Goal: Task Accomplishment & Management: Use online tool/utility

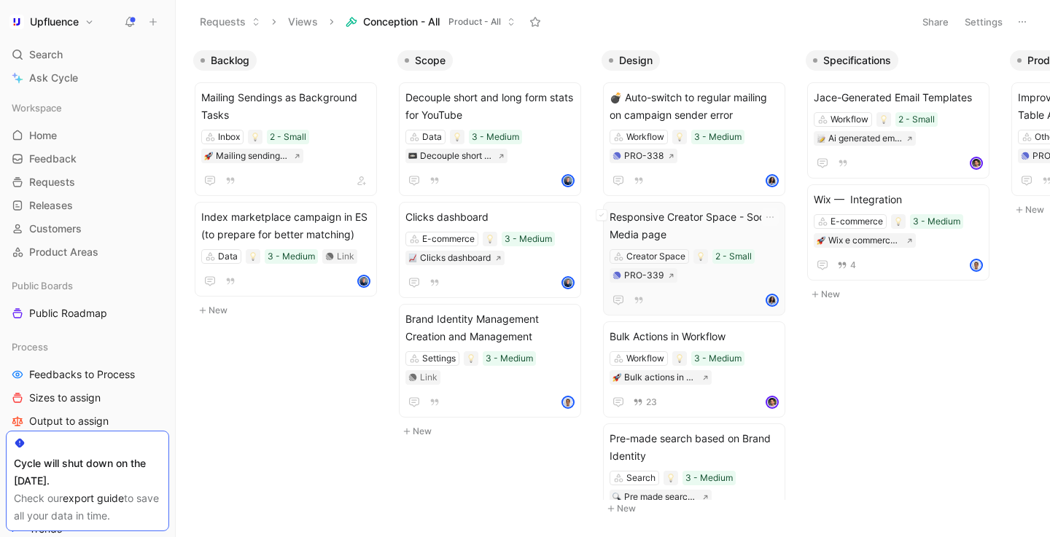
scroll to position [0, 58]
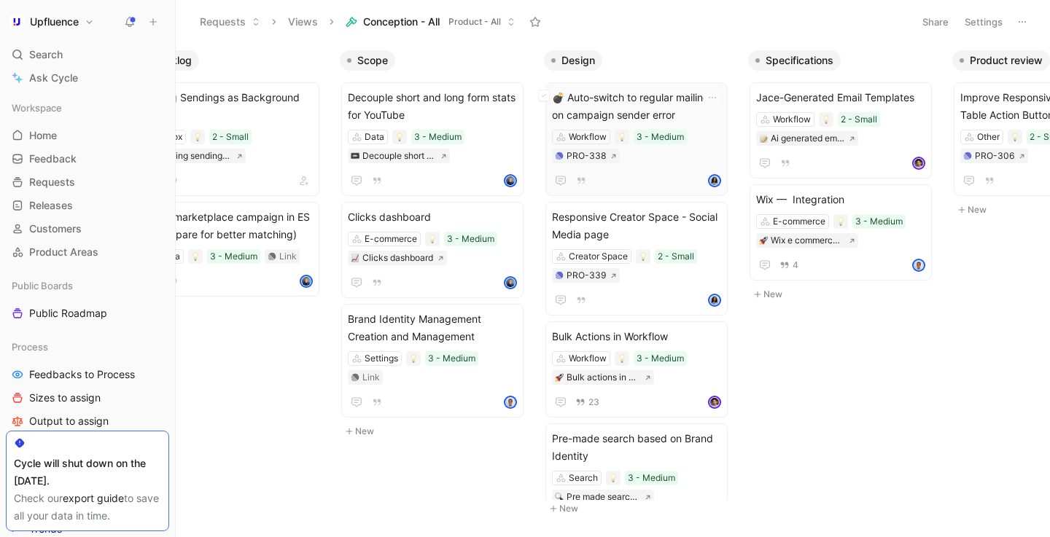
click at [636, 162] on div "Workflow 3 - Medium PRO-338" at bounding box center [636, 147] width 169 height 34
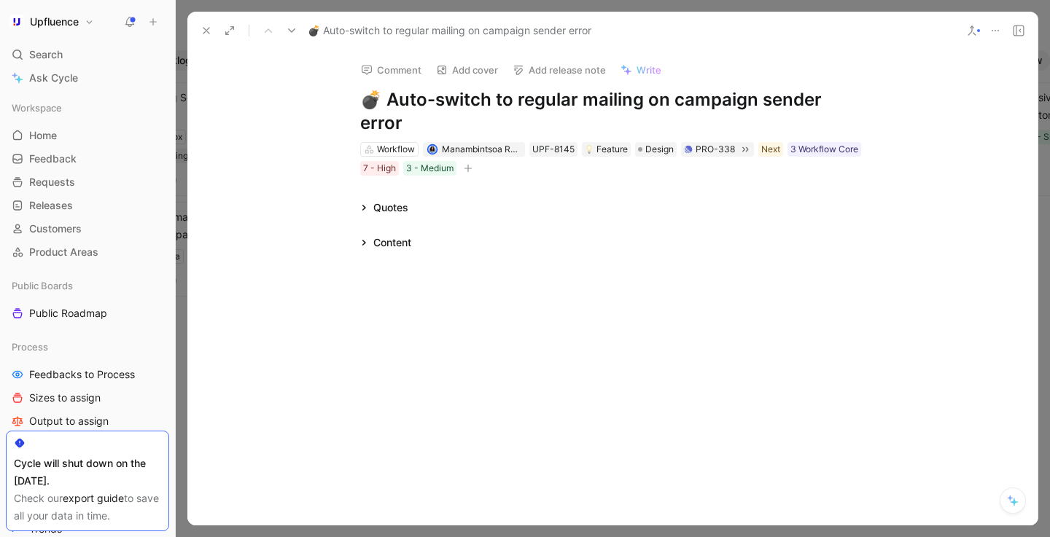
click at [470, 168] on icon "button" at bounding box center [468, 168] width 8 height 1
click at [472, 164] on icon "button" at bounding box center [468, 168] width 9 height 9
click at [362, 234] on div "Content" at bounding box center [385, 242] width 63 height 17
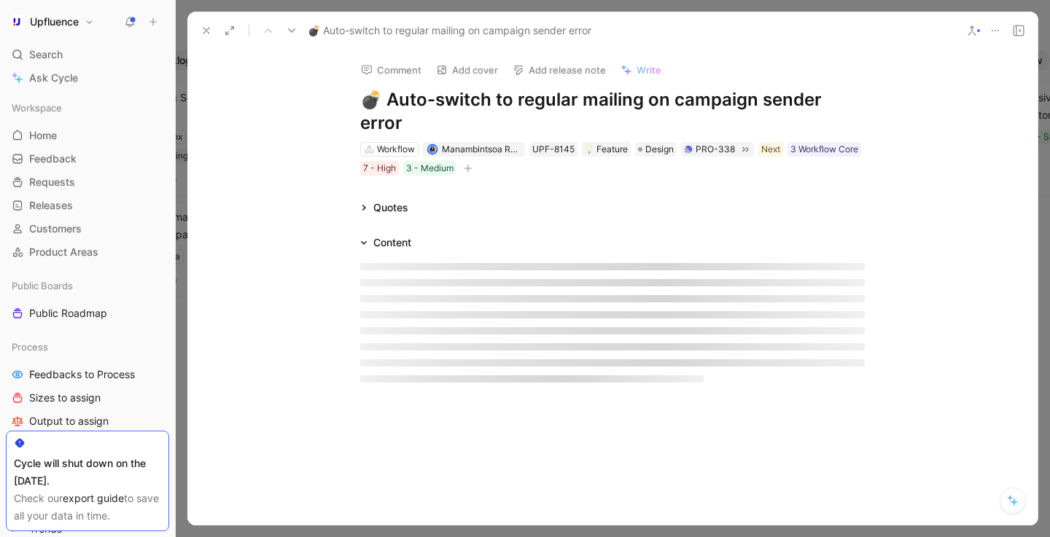
click at [439, 234] on div "Content" at bounding box center [612, 242] width 560 height 17
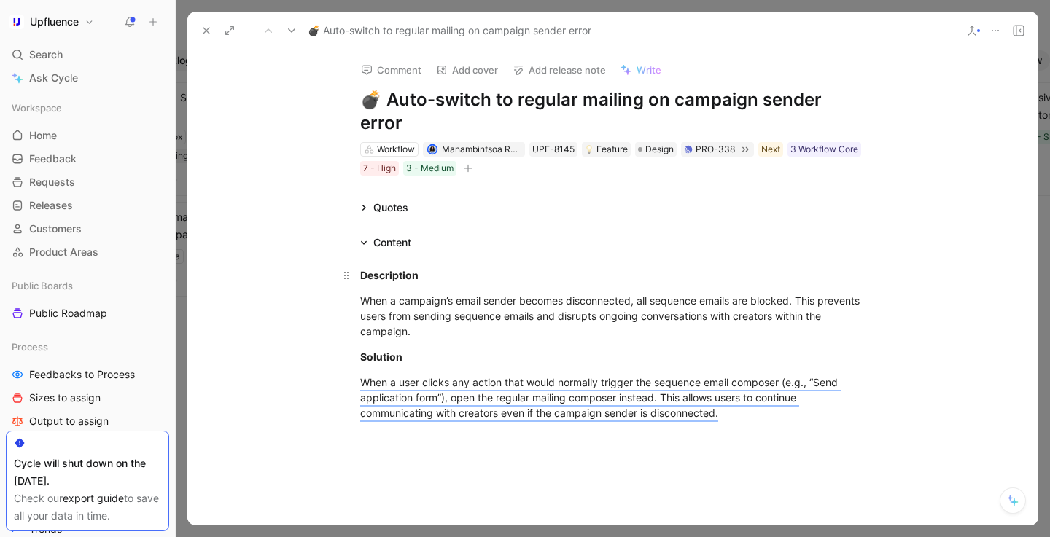
click at [362, 267] on div "Description" at bounding box center [612, 274] width 504 height 15
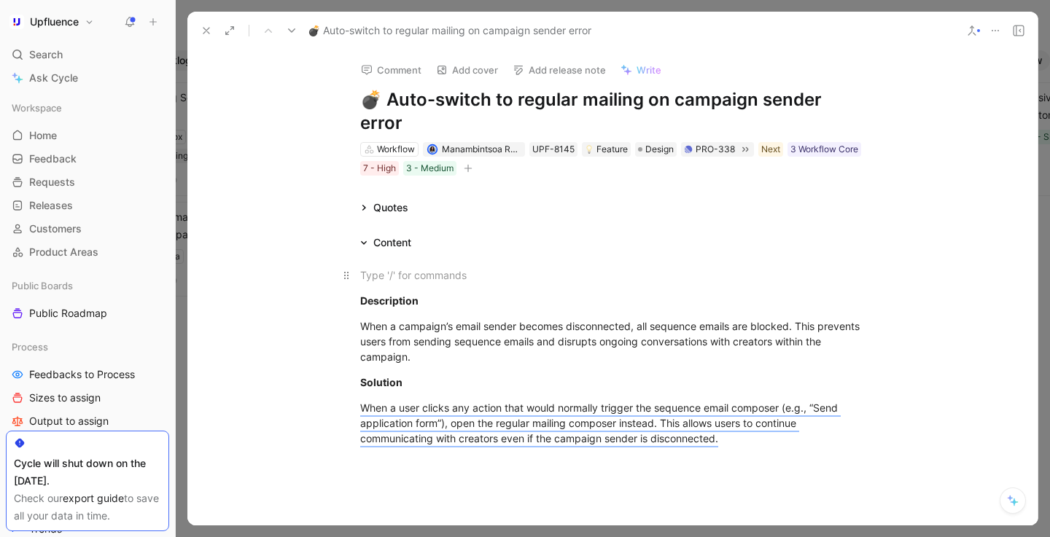
click at [391, 267] on div at bounding box center [612, 274] width 504 height 15
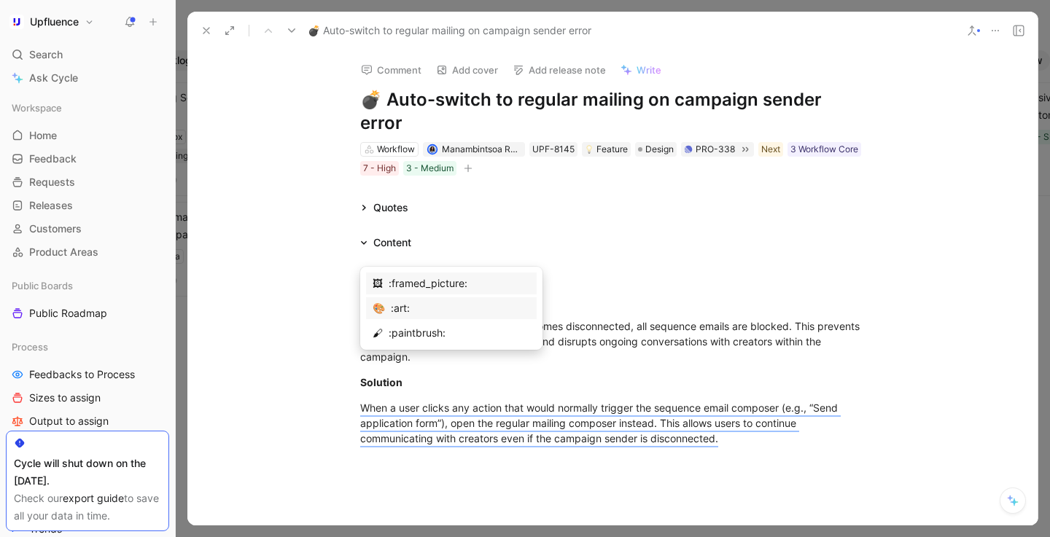
click at [392, 303] on div ":art:" at bounding box center [460, 308] width 139 height 17
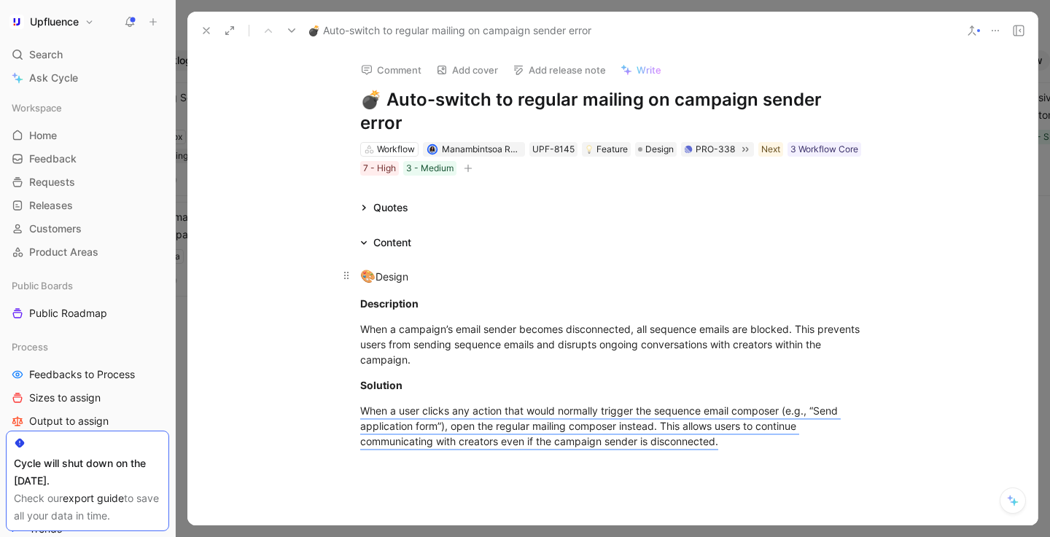
drag, startPoint x: 377, startPoint y: 255, endPoint x: 409, endPoint y: 255, distance: 32.1
click at [409, 267] on div "🎨 Design" at bounding box center [612, 276] width 504 height 19
click at [464, 267] on div "🎨 Design" at bounding box center [612, 276] width 504 height 19
click at [388, 270] on link "Design" at bounding box center [395, 276] width 34 height 12
click at [581, 199] on div "Quotes" at bounding box center [612, 207] width 560 height 17
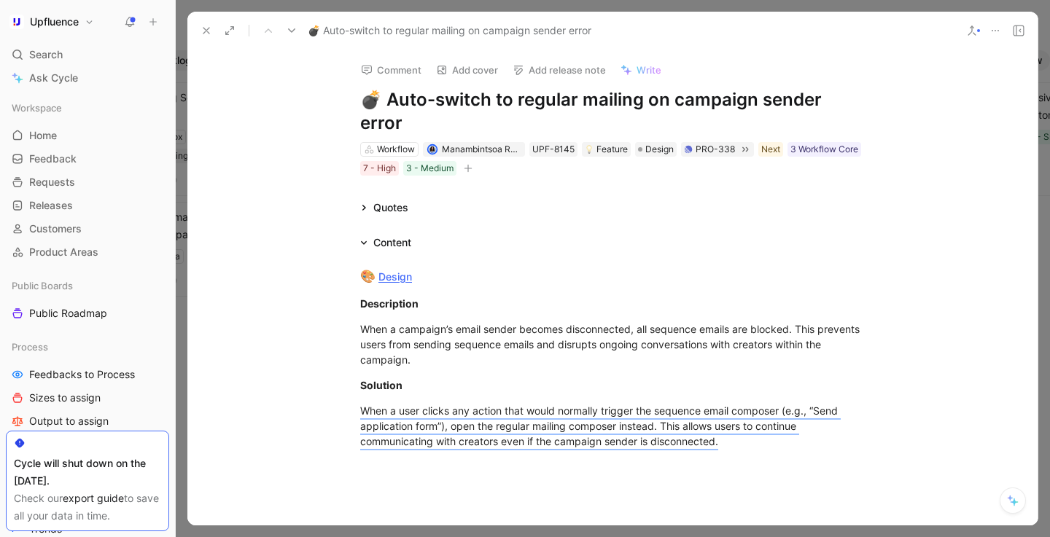
click at [206, 28] on icon at bounding box center [206, 31] width 12 height 12
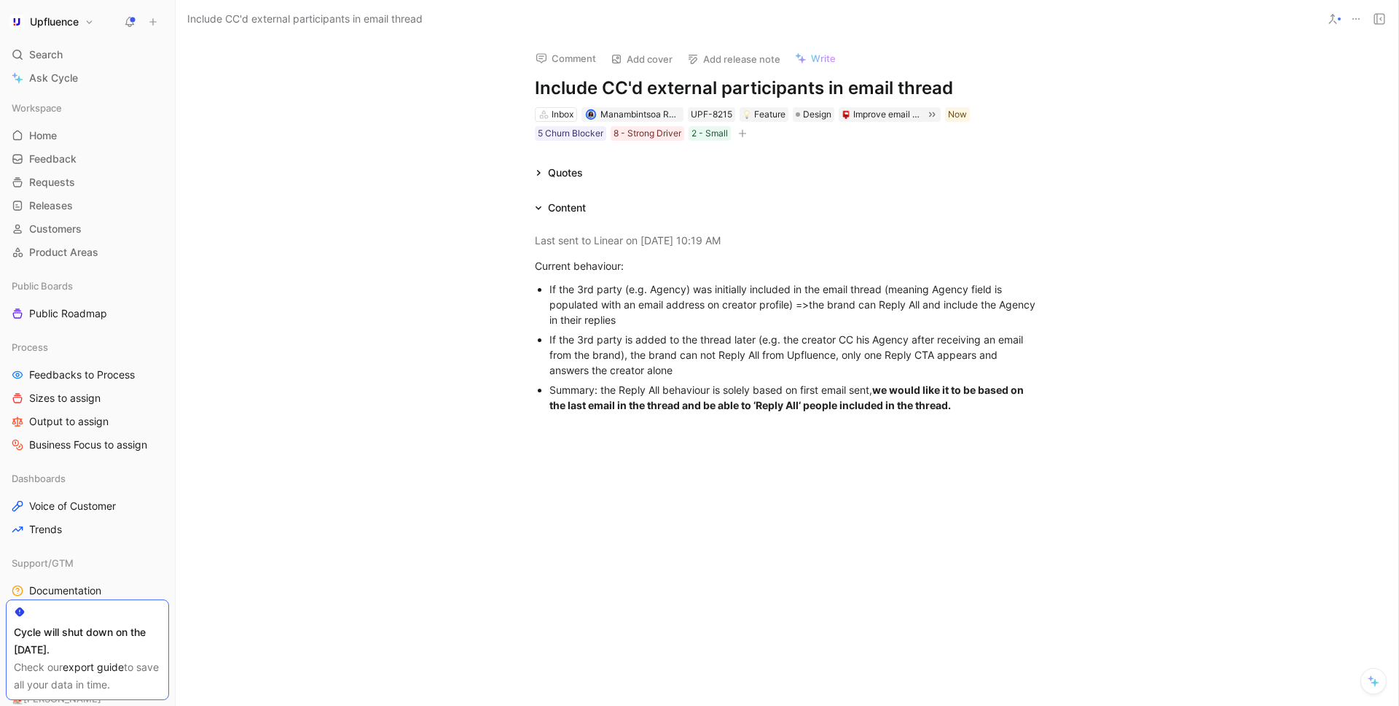
click at [548, 208] on div "Content" at bounding box center [567, 207] width 38 height 17
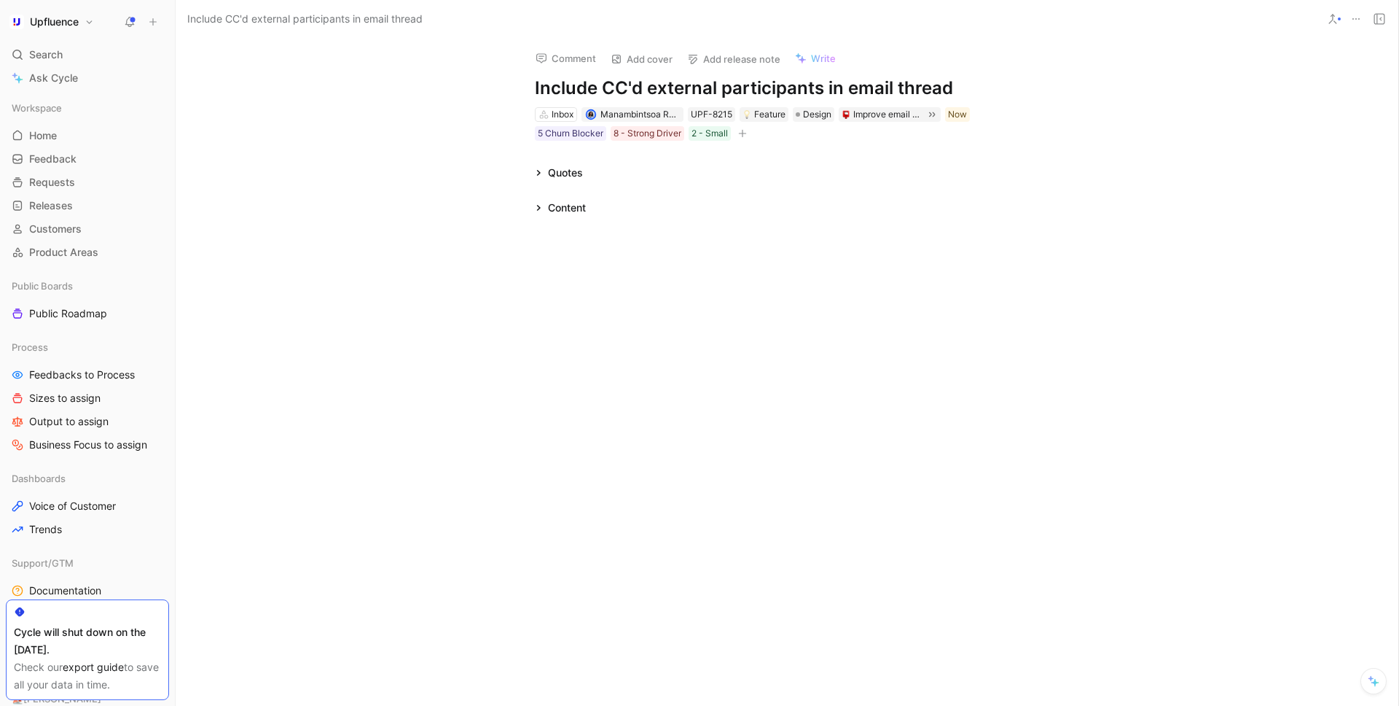
click at [599, 208] on div "Content" at bounding box center [787, 207] width 560 height 17
click at [569, 208] on div "Content" at bounding box center [567, 207] width 38 height 17
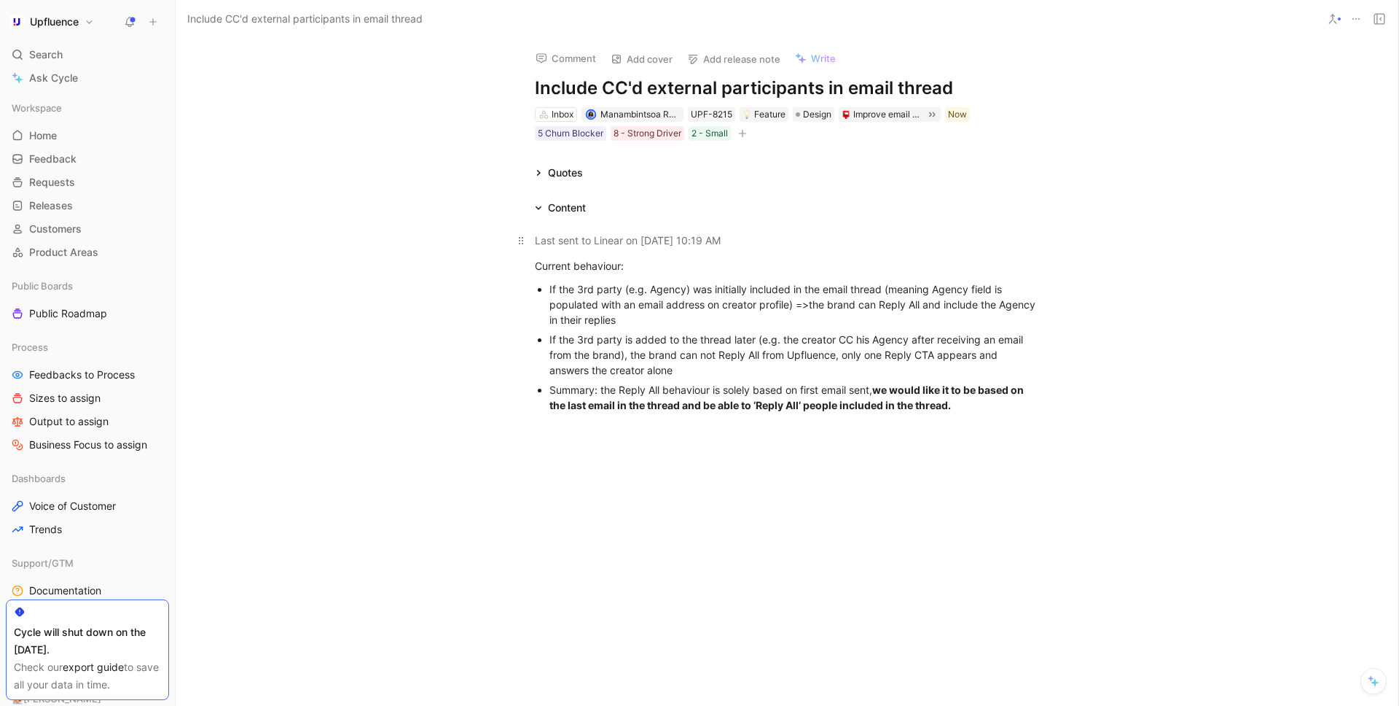
click at [534, 235] on p "Last sent to Linear on [DATE] 10:19 AM" at bounding box center [787, 240] width 560 height 24
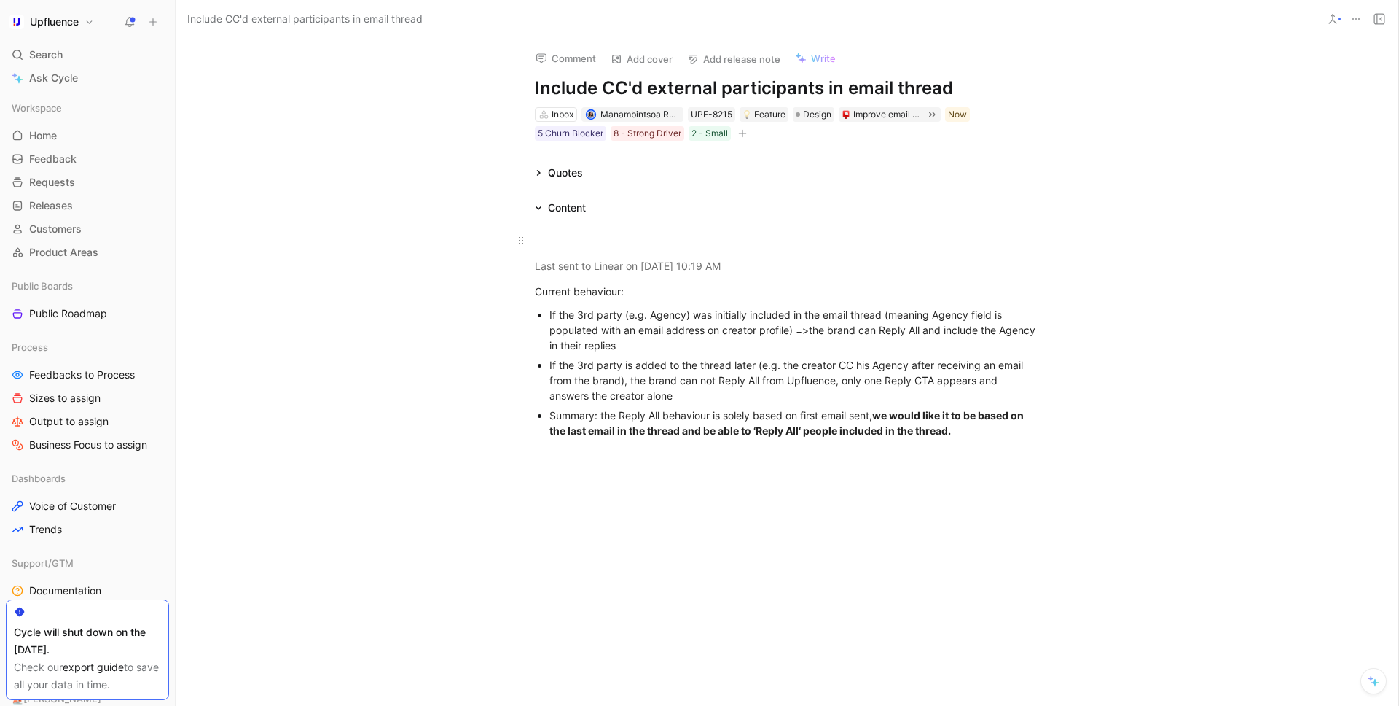
click at [574, 235] on div at bounding box center [787, 240] width 504 height 15
click at [540, 206] on icon at bounding box center [538, 207] width 7 height 7
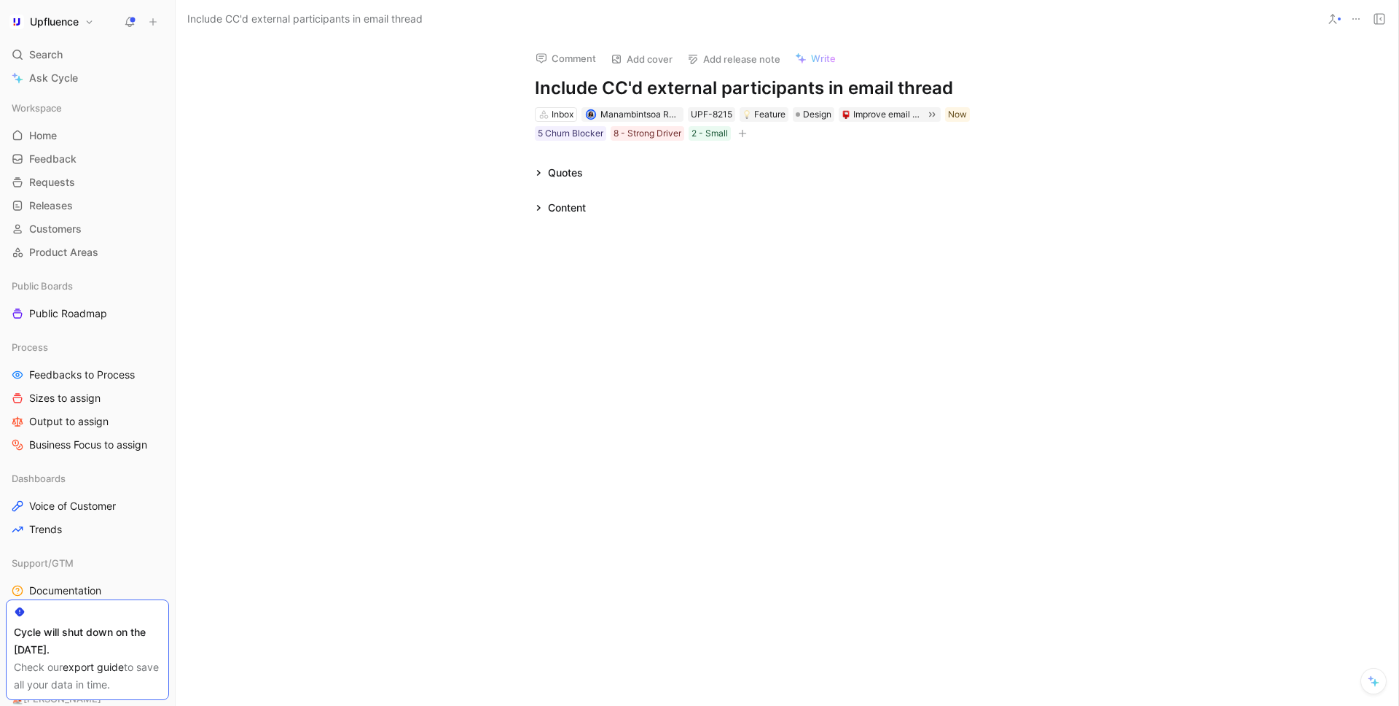
click at [541, 206] on icon at bounding box center [538, 207] width 7 height 7
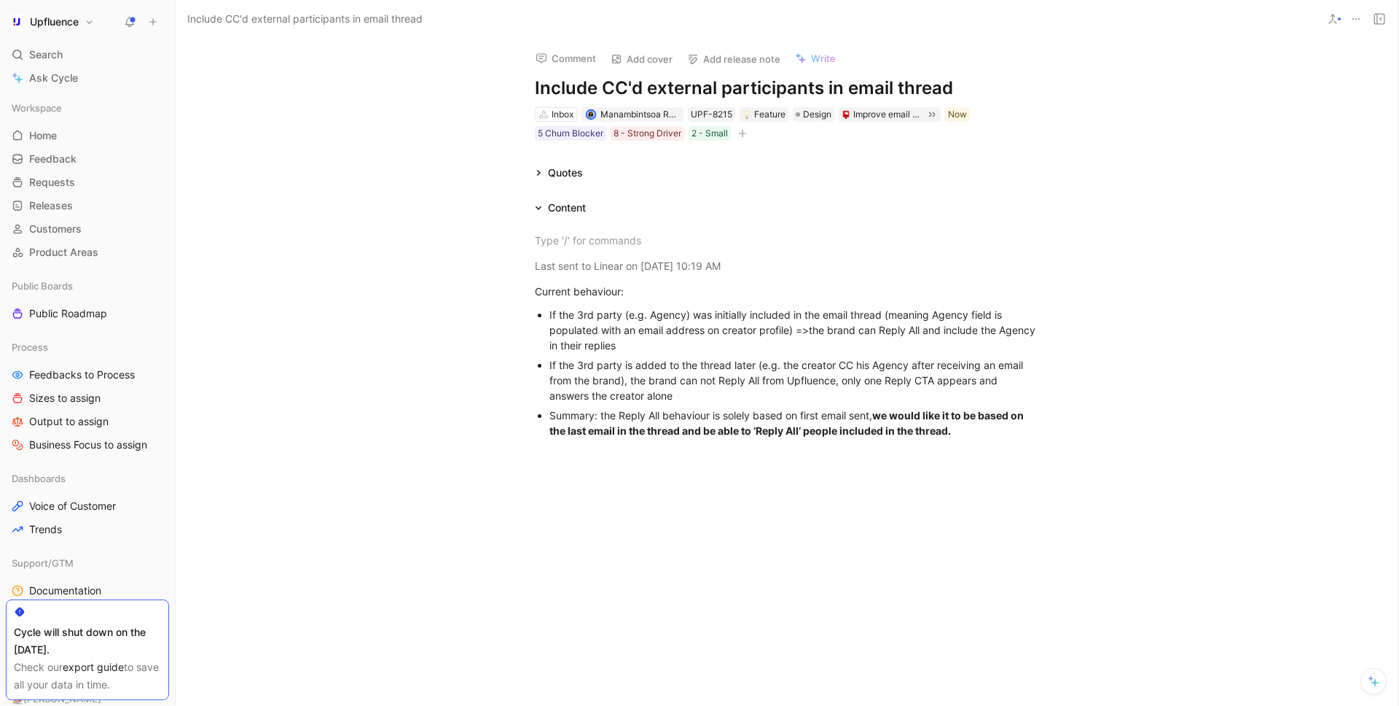
click at [566, 224] on div "Last sent to Linear on [DATE] 10:19 AM Current behaviour: If the 3rd party (e.g…" at bounding box center [787, 333] width 1223 height 235
click at [579, 294] on div ":art:" at bounding box center [635, 296] width 139 height 17
drag, startPoint x: 555, startPoint y: 242, endPoint x: 580, endPoint y: 242, distance: 24.8
click at [580, 242] on div "🎨 Design" at bounding box center [787, 242] width 504 height 19
click at [590, 243] on div "🎨 Design" at bounding box center [787, 242] width 504 height 19
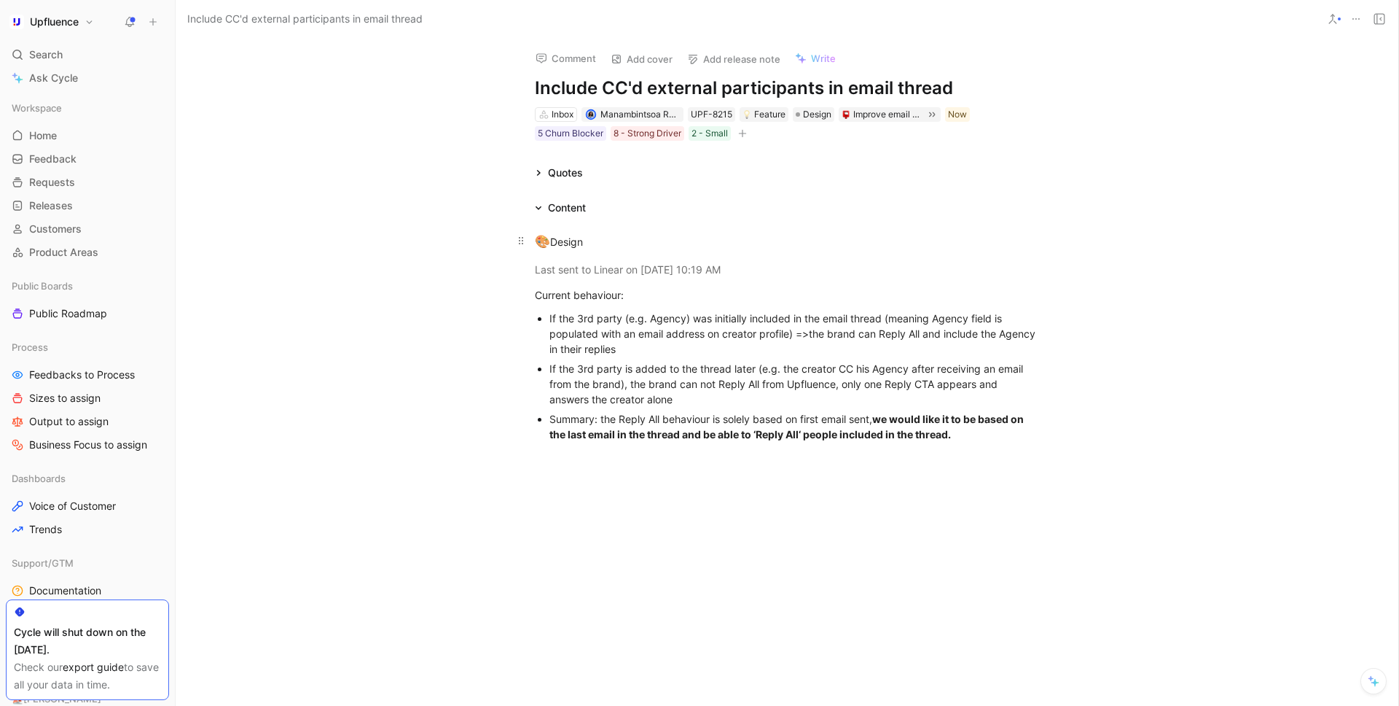
click at [590, 243] on div "🎨 Design" at bounding box center [787, 242] width 504 height 19
click at [643, 236] on div "🎨 Design" at bounding box center [787, 242] width 504 height 19
click at [564, 292] on div "🎨 :art:" at bounding box center [626, 297] width 171 height 22
drag, startPoint x: 554, startPoint y: 243, endPoint x: 589, endPoint y: 243, distance: 35.0
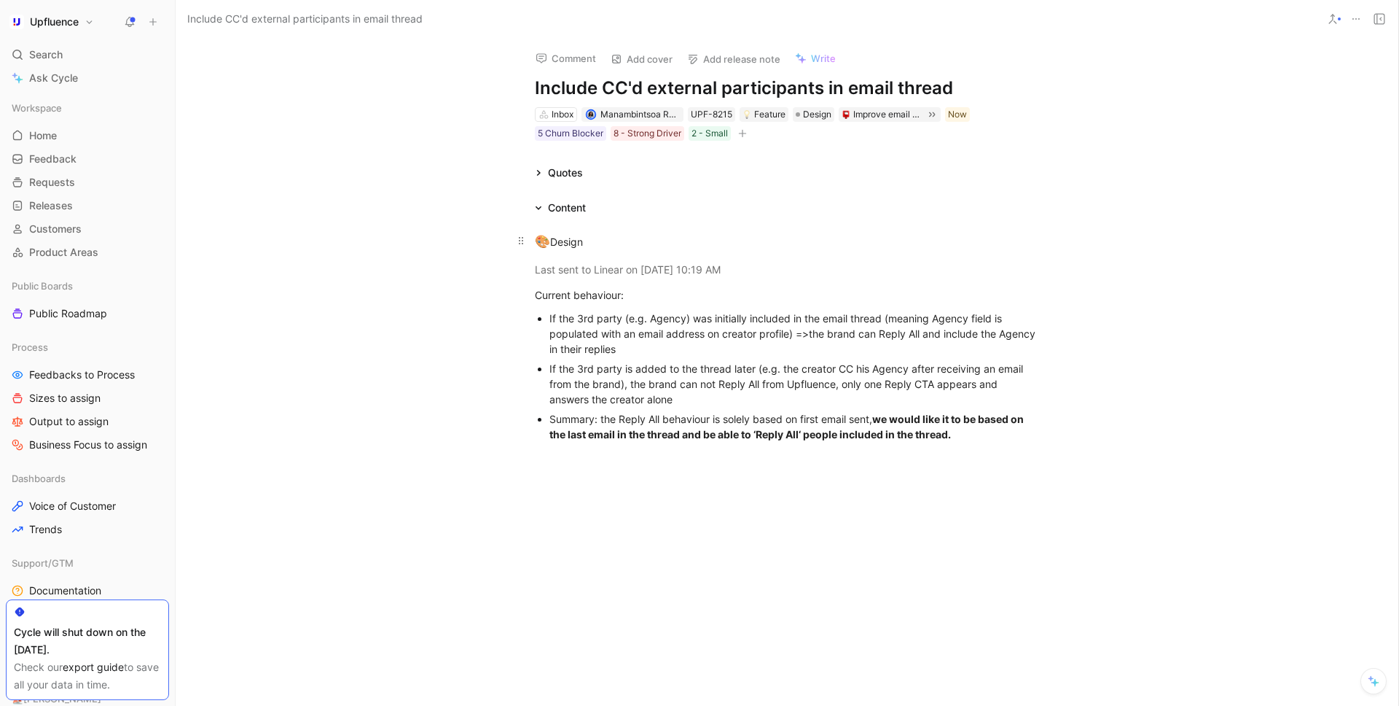
click at [589, 243] on div "🎨 Design" at bounding box center [787, 242] width 504 height 19
click at [666, 244] on div "🎨 Design" at bounding box center [787, 242] width 504 height 19
click at [573, 242] on link "Design" at bounding box center [570, 241] width 34 height 12
